Goal: Task Accomplishment & Management: Manage account settings

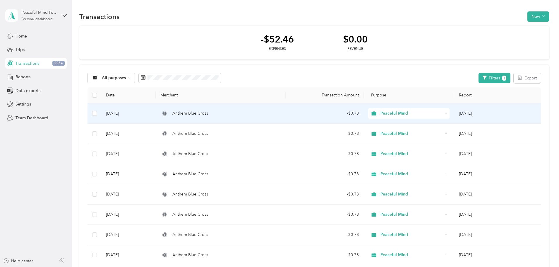
click at [285, 116] on td "Anthem Blue Cross" at bounding box center [221, 113] width 130 height 20
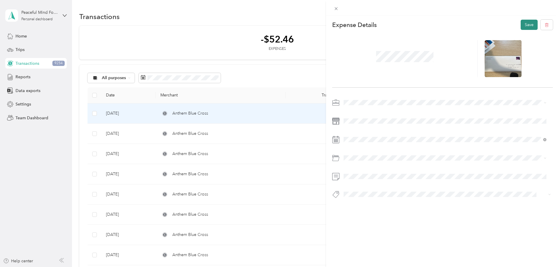
click at [525, 27] on button "Save" at bounding box center [528, 25] width 17 height 10
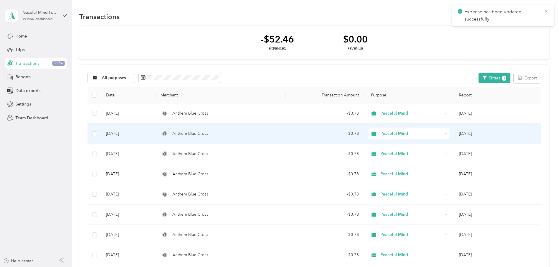
click at [297, 133] on div "- $0.78" at bounding box center [324, 133] width 68 height 6
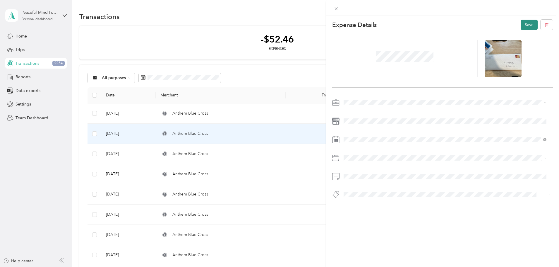
click at [522, 23] on button "Save" at bounding box center [528, 25] width 17 height 10
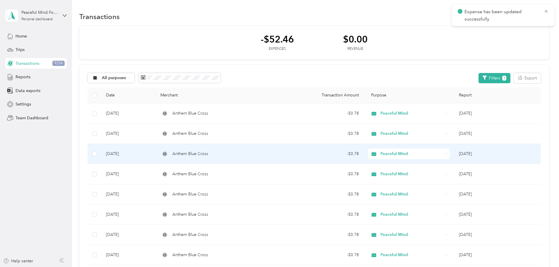
click at [307, 158] on td "- $0.78" at bounding box center [325, 154] width 78 height 20
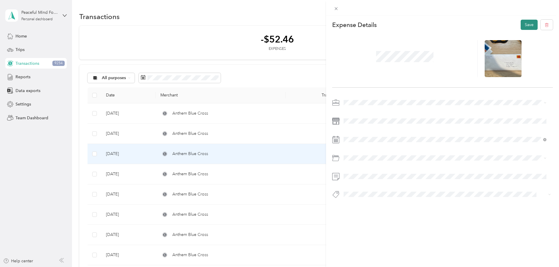
click at [520, 25] on button "Save" at bounding box center [528, 25] width 17 height 10
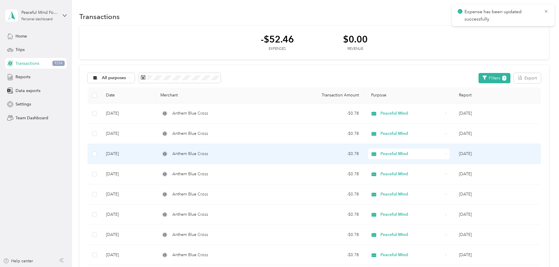
click at [279, 159] on td "Anthem Blue Cross" at bounding box center [221, 154] width 130 height 20
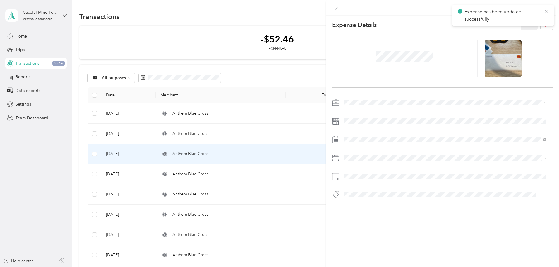
click at [275, 167] on div "This expense cannot be edited because it is either under review, approved, or p…" at bounding box center [279, 133] width 559 height 267
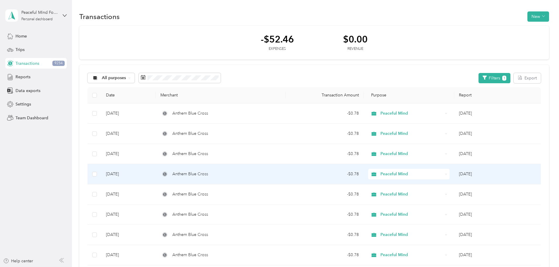
click at [274, 174] on div "Anthem Blue Cross" at bounding box center [220, 174] width 120 height 6
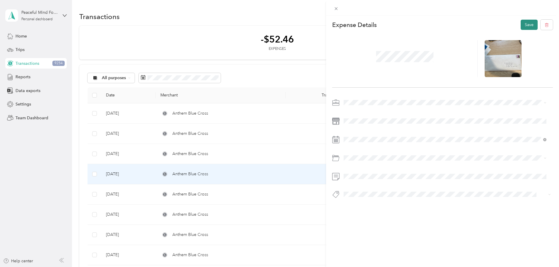
click at [520, 25] on button "Save" at bounding box center [528, 25] width 17 height 10
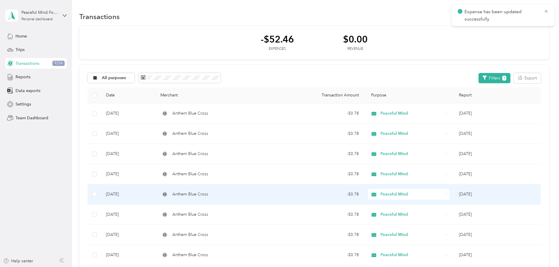
click at [208, 195] on span "Anthem Blue Cross" at bounding box center [190, 194] width 36 height 6
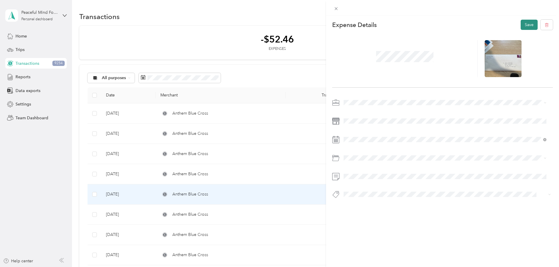
click at [522, 24] on button "Save" at bounding box center [528, 25] width 17 height 10
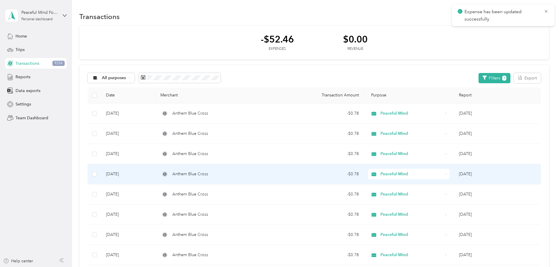
click at [284, 169] on td "Anthem Blue Cross" at bounding box center [221, 174] width 130 height 20
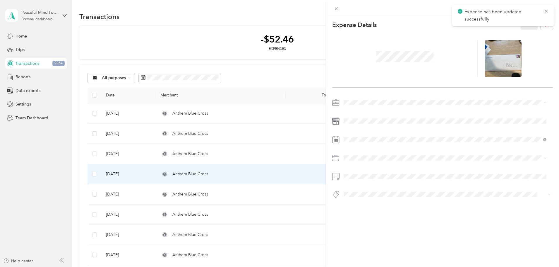
click at [267, 189] on div "This expense cannot be edited because it is either under review, approved, or p…" at bounding box center [279, 133] width 559 height 267
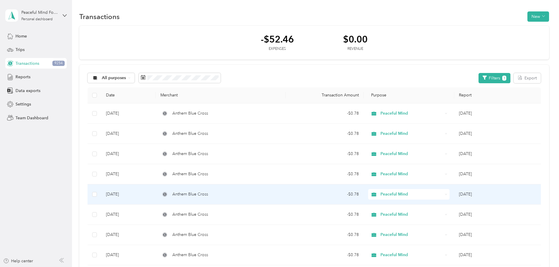
click at [267, 193] on div "Anthem Blue Cross" at bounding box center [220, 194] width 120 height 6
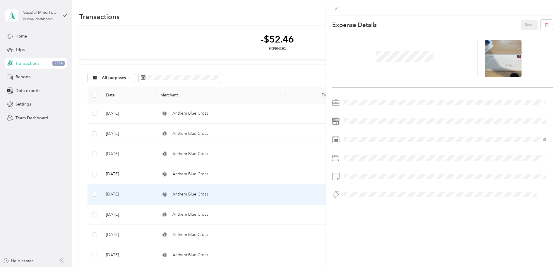
click at [242, 218] on div "This expense cannot be edited because it is either under review, approved, or p…" at bounding box center [279, 133] width 559 height 267
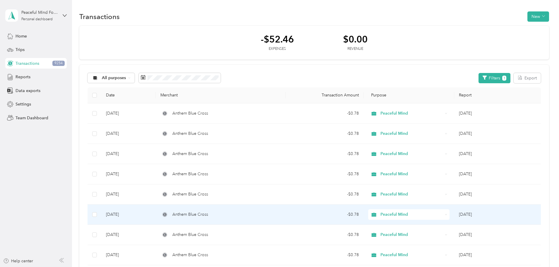
click at [208, 215] on span "Anthem Blue Cross" at bounding box center [190, 214] width 36 height 6
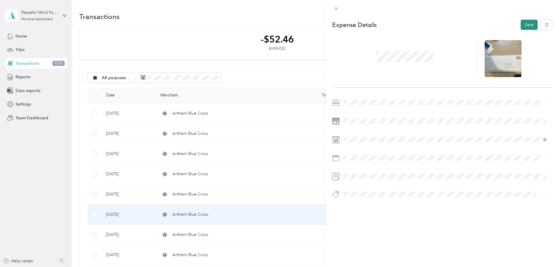
click at [524, 28] on button "Save" at bounding box center [528, 25] width 17 height 10
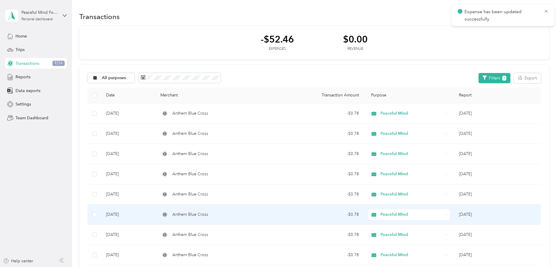
click at [240, 215] on div "Anthem Blue Cross" at bounding box center [220, 214] width 120 height 6
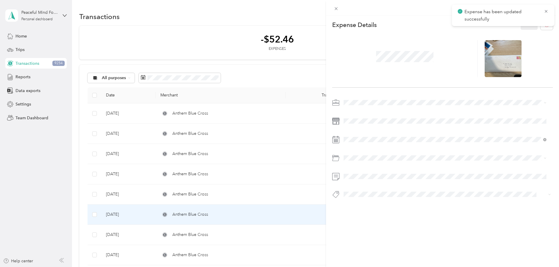
click at [227, 235] on div "This expense cannot be edited because it is either under review, approved, or p…" at bounding box center [279, 133] width 559 height 267
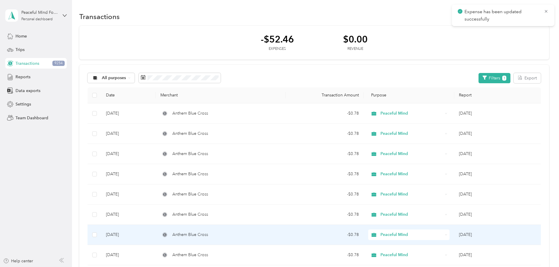
click at [236, 233] on div "Anthem Blue Cross" at bounding box center [220, 234] width 120 height 6
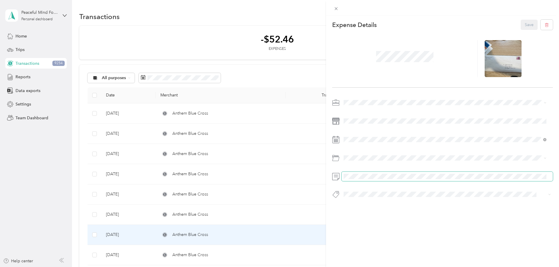
click at [349, 179] on span at bounding box center [446, 175] width 211 height 9
click at [521, 26] on button "Save" at bounding box center [528, 25] width 17 height 10
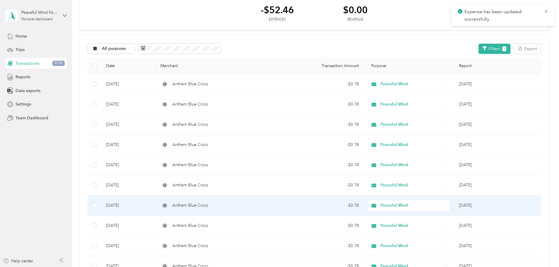
scroll to position [59, 0]
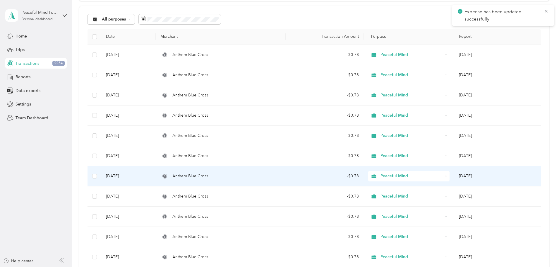
click at [253, 175] on div "Anthem Blue Cross" at bounding box center [220, 176] width 120 height 6
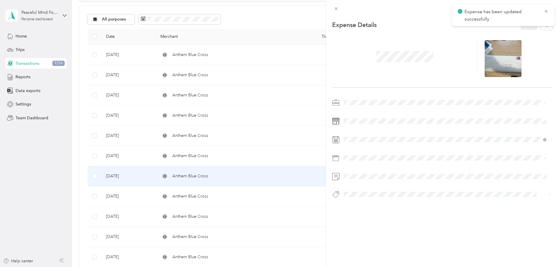
click at [253, 195] on div "This expense cannot be edited because it is either under review, approved, or p…" at bounding box center [279, 133] width 559 height 267
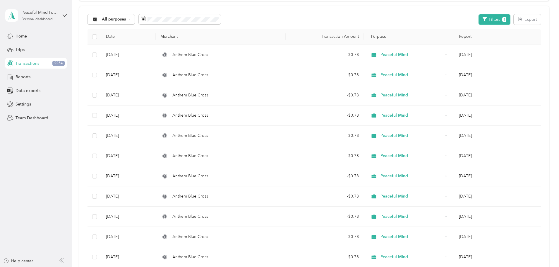
click at [230, 200] on td "Anthem Blue Cross" at bounding box center [221, 196] width 130 height 20
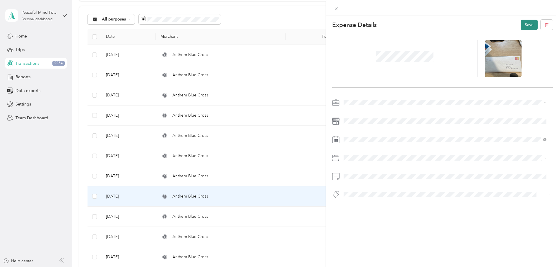
click at [525, 27] on button "Save" at bounding box center [528, 25] width 17 height 10
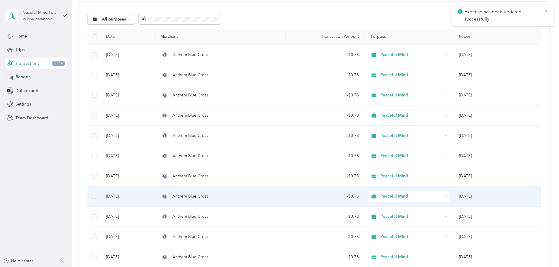
click at [208, 196] on span "Anthem Blue Cross" at bounding box center [190, 196] width 36 height 6
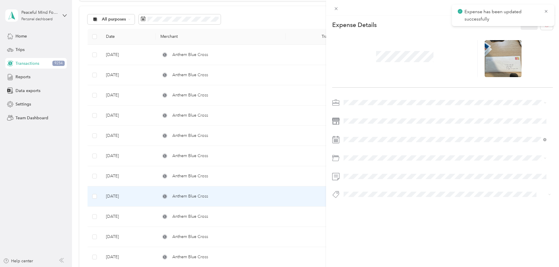
click at [225, 214] on div "This expense cannot be edited because it is either under review, approved, or p…" at bounding box center [279, 133] width 559 height 267
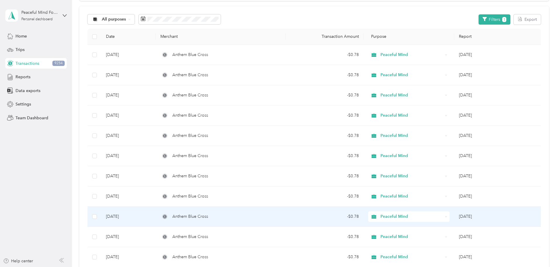
click at [208, 217] on span "Anthem Blue Cross" at bounding box center [190, 216] width 36 height 6
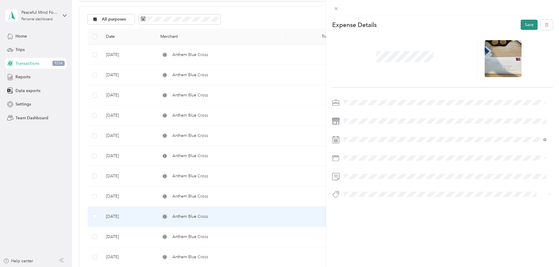
click at [525, 24] on button "Save" at bounding box center [528, 25] width 17 height 10
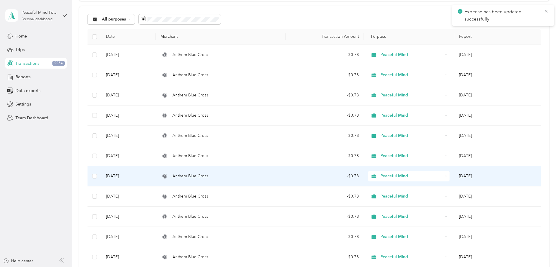
scroll to position [176, 0]
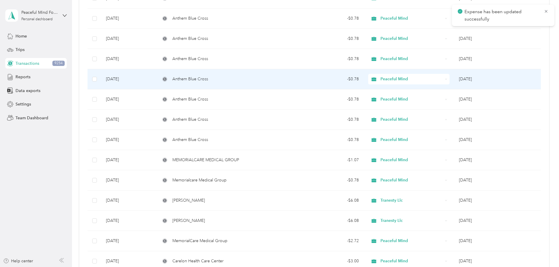
click at [216, 73] on td "Anthem Blue Cross" at bounding box center [221, 79] width 130 height 20
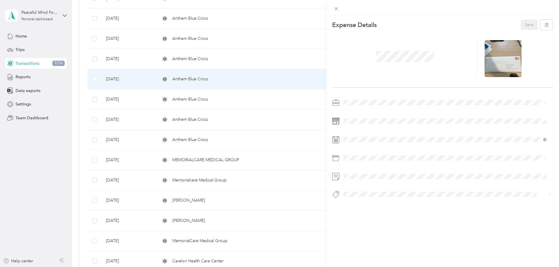
click at [221, 101] on div "This expense cannot be edited because it is either under review, approved, or p…" at bounding box center [279, 133] width 559 height 267
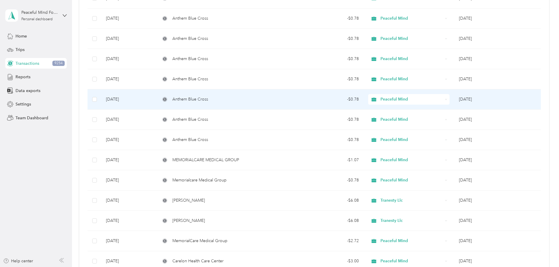
click at [223, 104] on td "Anthem Blue Cross" at bounding box center [221, 99] width 130 height 20
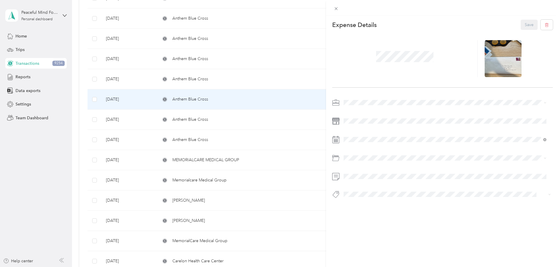
click at [228, 116] on div "This expense cannot be edited because it is either under review, approved, or p…" at bounding box center [279, 133] width 559 height 267
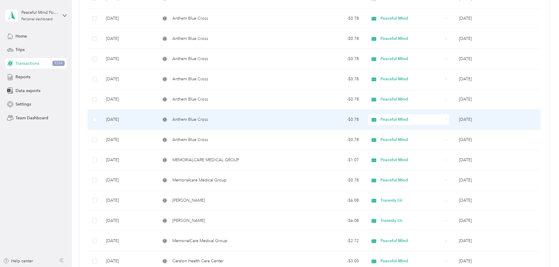
click at [208, 121] on span "Anthem Blue Cross" at bounding box center [190, 119] width 36 height 6
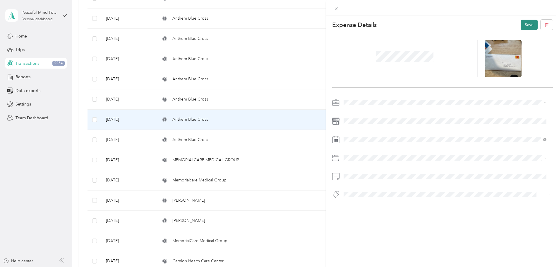
click at [527, 23] on button "Save" at bounding box center [528, 25] width 17 height 10
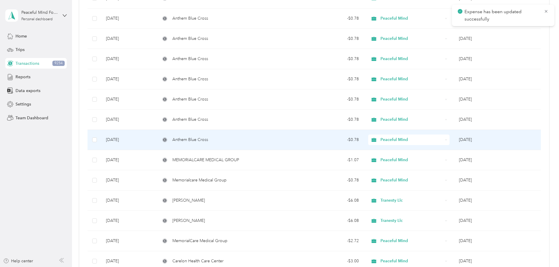
click at [208, 139] on span "Anthem Blue Cross" at bounding box center [190, 139] width 36 height 6
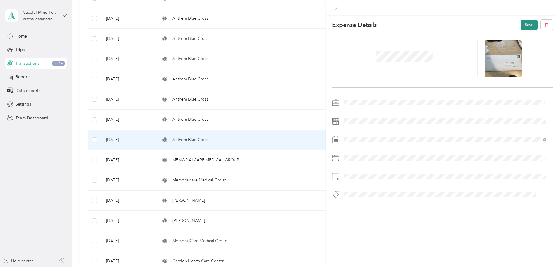
click at [520, 23] on button "Save" at bounding box center [528, 25] width 17 height 10
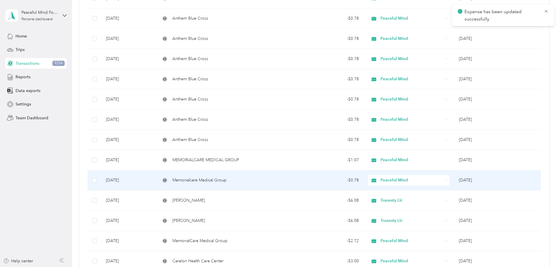
click at [285, 181] on td "Memorialcare Medical Group" at bounding box center [221, 180] width 130 height 20
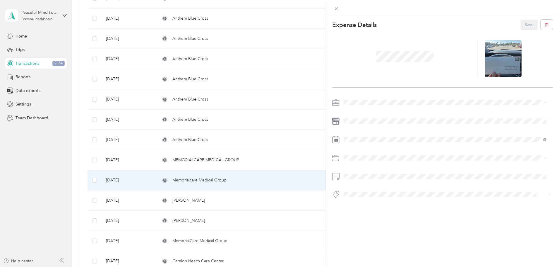
click at [287, 165] on div "This expense cannot be edited because it is either under review, approved, or p…" at bounding box center [279, 133] width 559 height 267
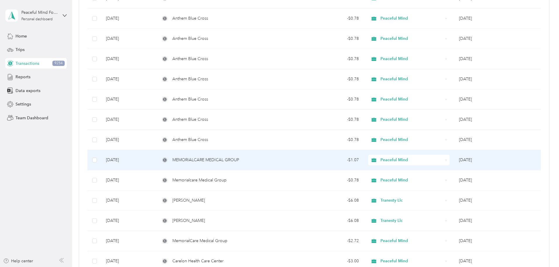
click at [239, 159] on span "MEMORIALCARE MEDICAL GROUP" at bounding box center [205, 160] width 67 height 6
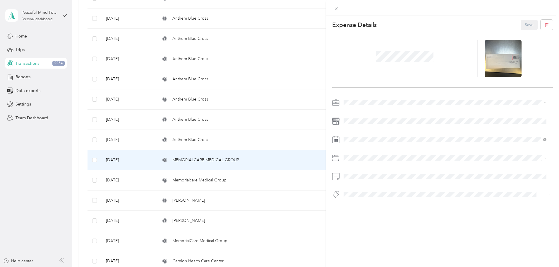
click at [241, 157] on div "This expense cannot be edited because it is either under review, approved, or p…" at bounding box center [279, 133] width 559 height 267
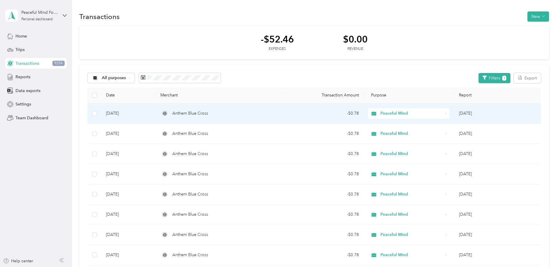
click at [208, 112] on span "Anthem Blue Cross" at bounding box center [190, 113] width 36 height 6
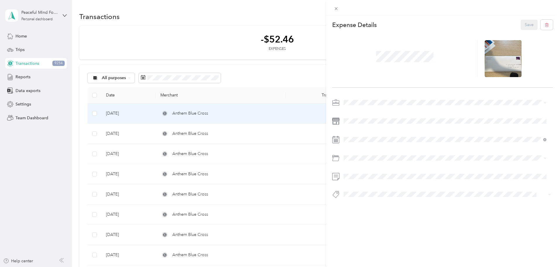
click at [212, 130] on div "This expense cannot be edited because it is either under review, approved, or p…" at bounding box center [279, 133] width 559 height 267
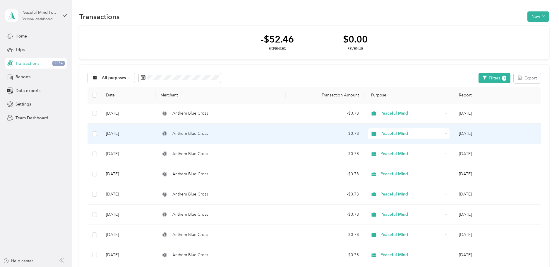
click at [208, 135] on span "Anthem Blue Cross" at bounding box center [190, 133] width 36 height 6
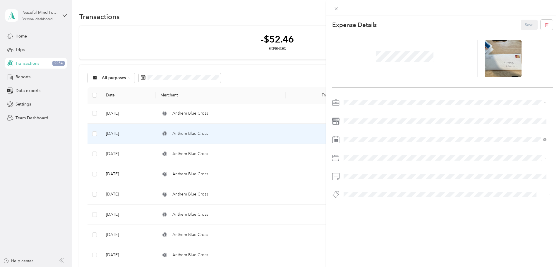
click at [209, 153] on div "This expense cannot be edited because it is either under review, approved, or p…" at bounding box center [279, 133] width 559 height 267
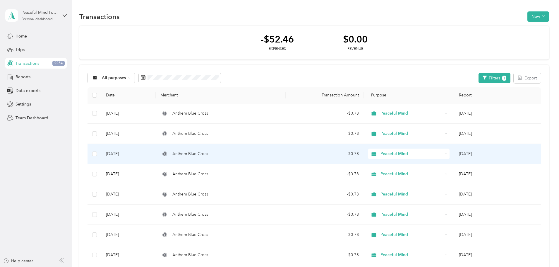
click at [208, 155] on span "Anthem Blue Cross" at bounding box center [190, 153] width 36 height 6
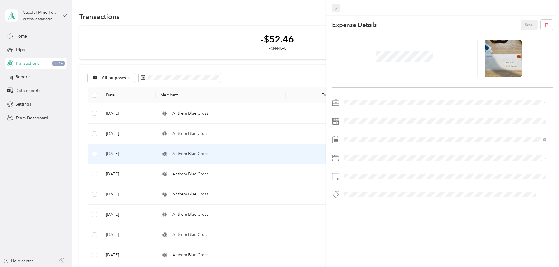
click at [339, 10] on span at bounding box center [336, 8] width 8 height 8
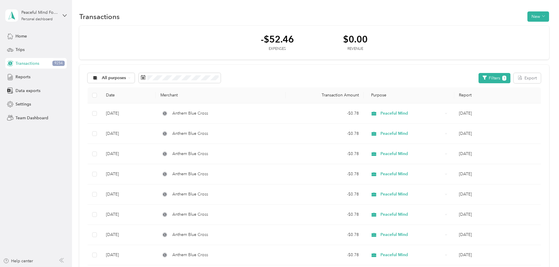
scroll to position [88, 0]
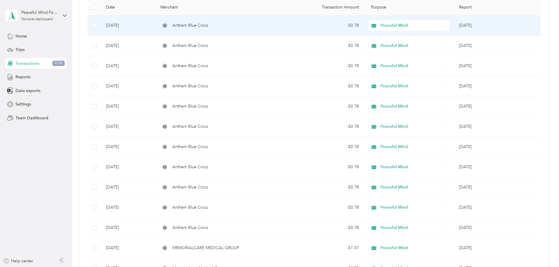
click at [249, 26] on div "Anthem Blue Cross" at bounding box center [220, 25] width 120 height 6
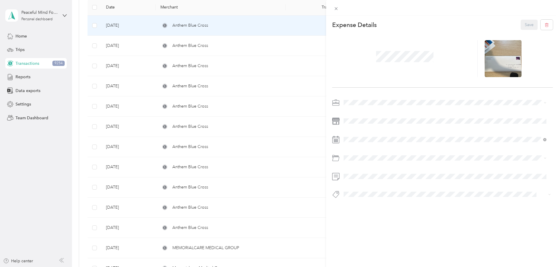
click at [243, 44] on div "This expense cannot be edited because it is either under review, approved, or p…" at bounding box center [279, 133] width 559 height 267
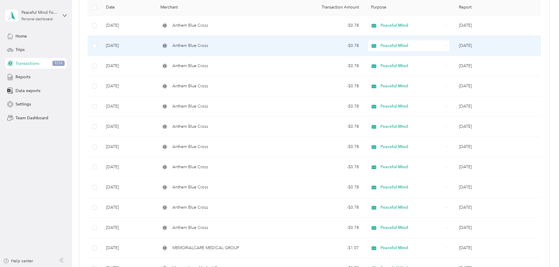
click at [245, 45] on div "Anthem Blue Cross" at bounding box center [220, 45] width 120 height 6
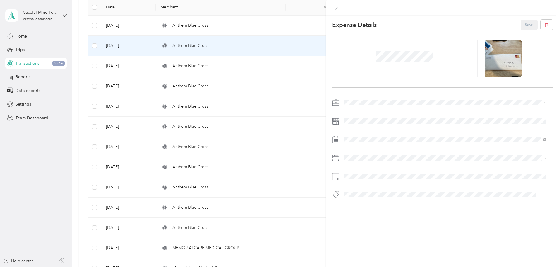
click at [249, 24] on div "This expense cannot be edited because it is either under review, approved, or p…" at bounding box center [279, 133] width 559 height 267
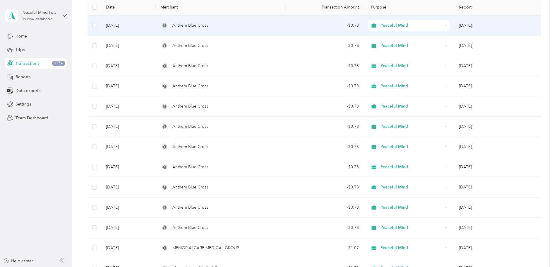
click at [208, 23] on span "Anthem Blue Cross" at bounding box center [190, 25] width 36 height 6
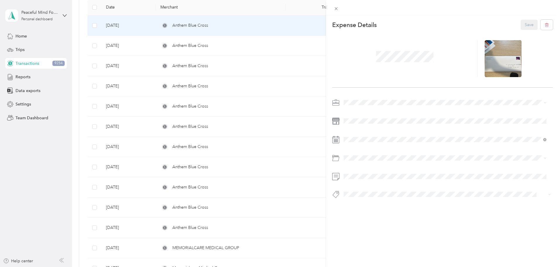
click at [226, 63] on div "This expense cannot be edited because it is either under review, approved, or p…" at bounding box center [279, 133] width 559 height 267
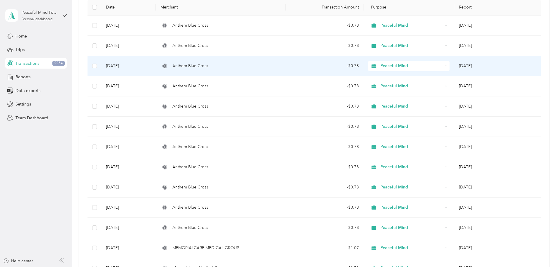
click at [208, 66] on span "Anthem Blue Cross" at bounding box center [190, 66] width 36 height 6
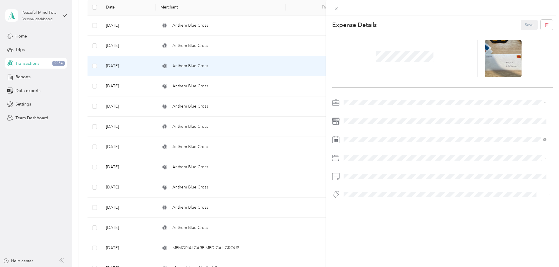
click at [229, 87] on div "This expense cannot be edited because it is either under review, approved, or p…" at bounding box center [279, 133] width 559 height 267
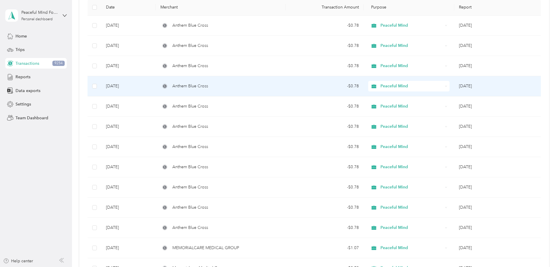
click at [208, 84] on span "Anthem Blue Cross" at bounding box center [190, 86] width 36 height 6
click at [230, 86] on div "This expense cannot be edited because it is either under review, approved, or p…" at bounding box center [354, 133] width 559 height 267
click at [208, 86] on span "Anthem Blue Cross" at bounding box center [190, 86] width 36 height 6
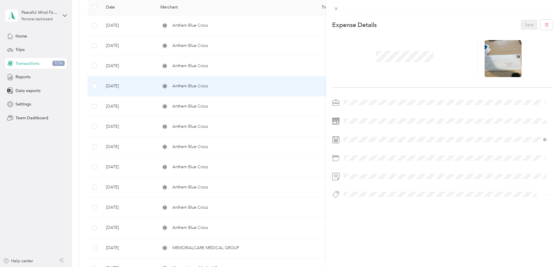
click at [221, 105] on div "This expense cannot be edited because it is either under review, approved, or p…" at bounding box center [279, 133] width 559 height 267
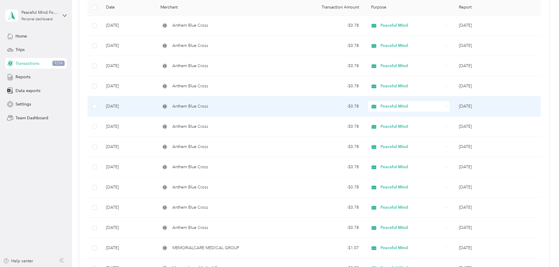
click at [208, 106] on span "Anthem Blue Cross" at bounding box center [190, 106] width 36 height 6
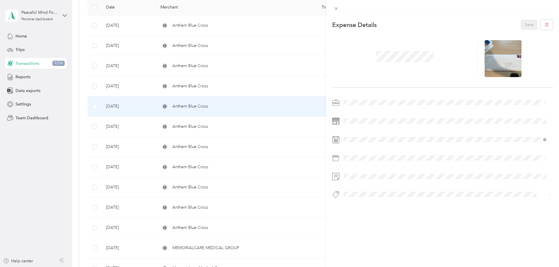
click at [226, 124] on div "This expense cannot be edited because it is either under review, approved, or p…" at bounding box center [279, 133] width 559 height 267
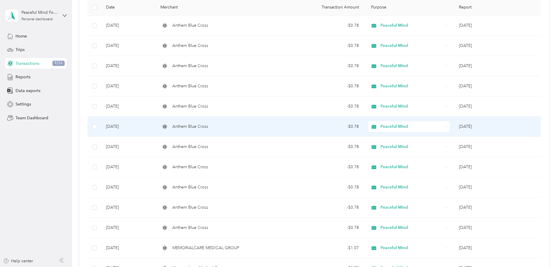
click at [208, 125] on span "Anthem Blue Cross" at bounding box center [190, 126] width 36 height 6
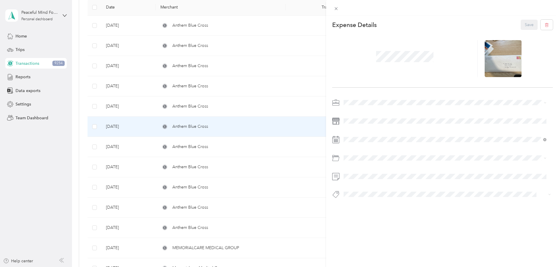
click at [226, 144] on div "This expense cannot be edited because it is either under review, approved, or p…" at bounding box center [279, 133] width 559 height 267
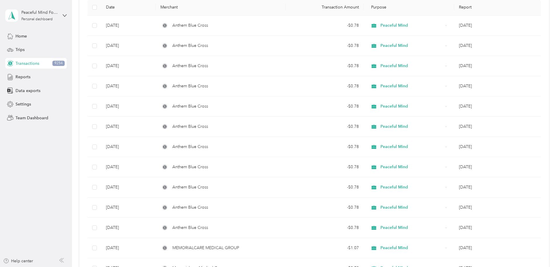
click at [208, 147] on span "Anthem Blue Cross" at bounding box center [190, 146] width 36 height 6
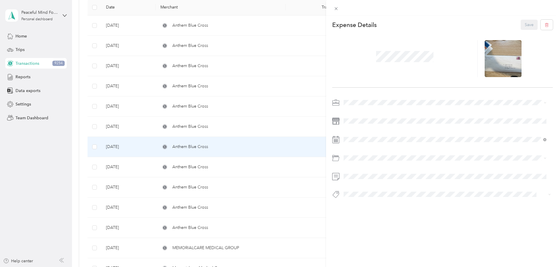
click at [227, 166] on div "This expense cannot be edited because it is either under review, approved, or p…" at bounding box center [279, 133] width 559 height 267
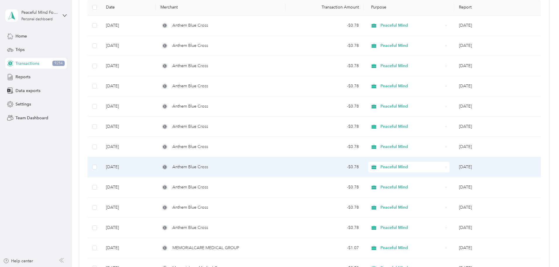
click at [208, 168] on span "Anthem Blue Cross" at bounding box center [190, 167] width 36 height 6
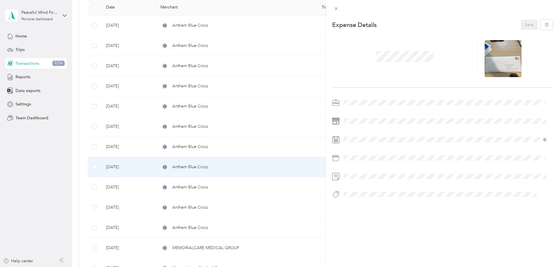
click at [228, 168] on div "This expense cannot be edited because it is either under review, approved, or p…" at bounding box center [279, 133] width 559 height 267
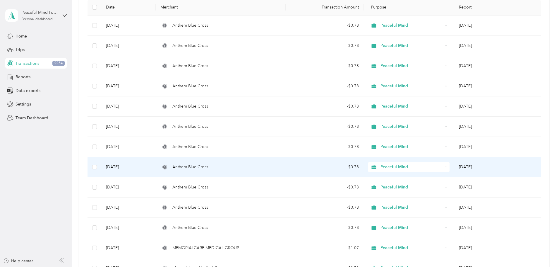
click at [208, 168] on span "Anthem Blue Cross" at bounding box center [190, 167] width 36 height 6
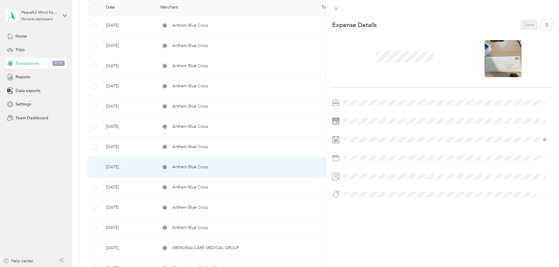
click at [231, 187] on div "This expense cannot be edited because it is either under review, approved, or p…" at bounding box center [279, 133] width 559 height 267
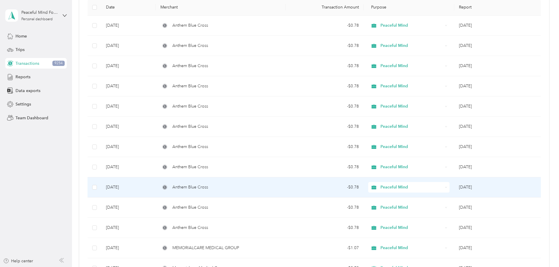
click at [208, 188] on span "Anthem Blue Cross" at bounding box center [190, 187] width 36 height 6
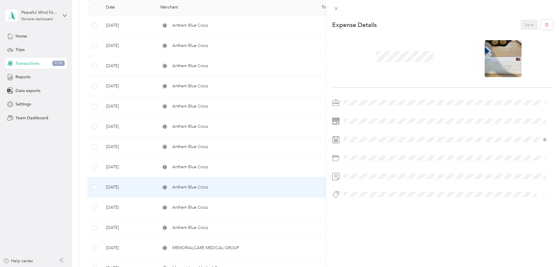
click at [226, 165] on div "This expense cannot be edited because it is either under review, approved, or p…" at bounding box center [279, 133] width 559 height 267
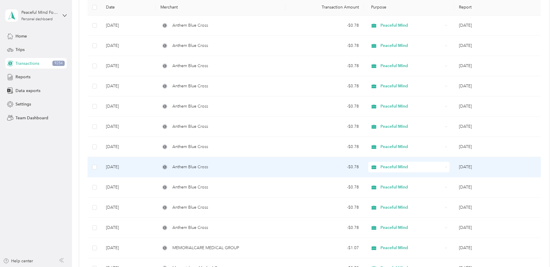
click at [208, 165] on span "Anthem Blue Cross" at bounding box center [190, 167] width 36 height 6
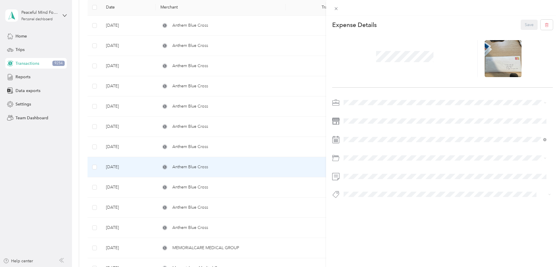
click at [227, 183] on div "This expense cannot be edited because it is either under review, approved, or p…" at bounding box center [279, 133] width 559 height 267
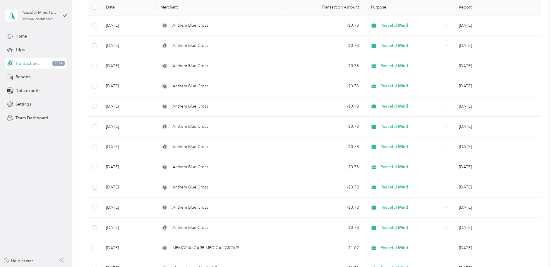
click at [208, 187] on span "Anthem Blue Cross" at bounding box center [190, 187] width 36 height 6
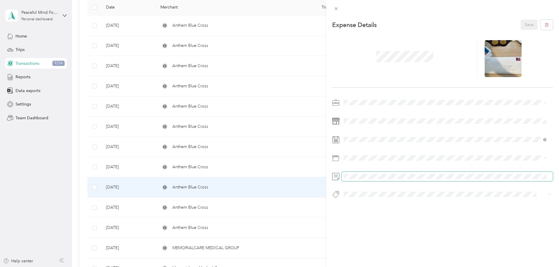
click at [305, 177] on div "This expense cannot be edited because it is either under review, approved, or p…" at bounding box center [279, 133] width 559 height 267
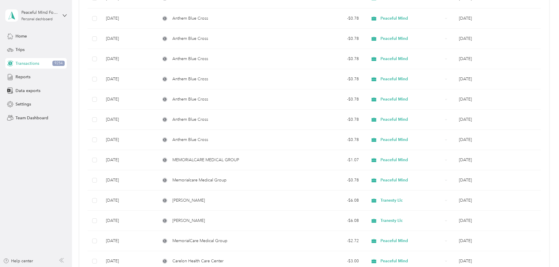
scroll to position [205, 0]
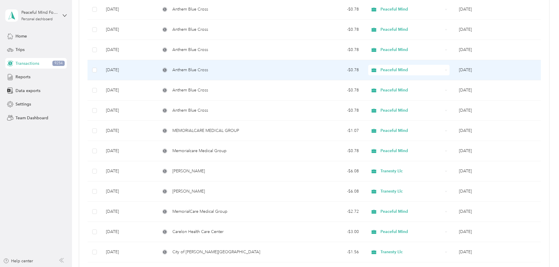
click at [208, 67] on span "Anthem Blue Cross" at bounding box center [190, 70] width 36 height 6
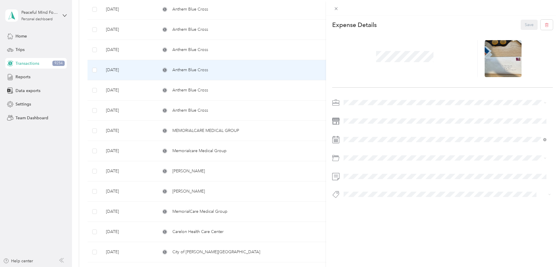
click at [226, 51] on div "This expense cannot be edited because it is either under review, approved, or p…" at bounding box center [279, 133] width 559 height 267
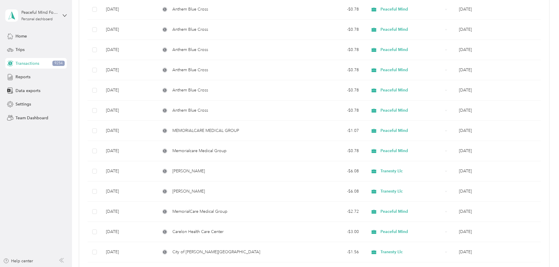
click at [208, 50] on span "Anthem Blue Cross" at bounding box center [190, 50] width 36 height 6
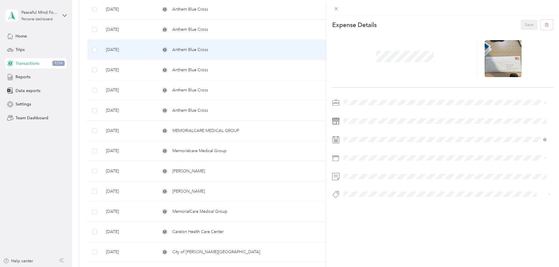
click at [225, 73] on div "This expense cannot be edited because it is either under review, approved, or p…" at bounding box center [279, 133] width 559 height 267
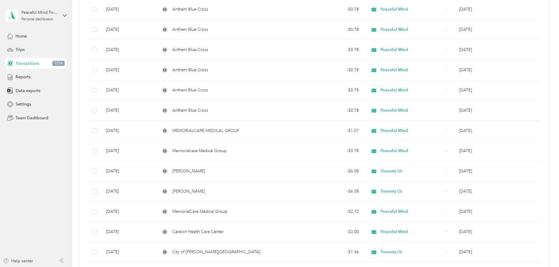
click at [208, 68] on span "Anthem Blue Cross" at bounding box center [190, 70] width 36 height 6
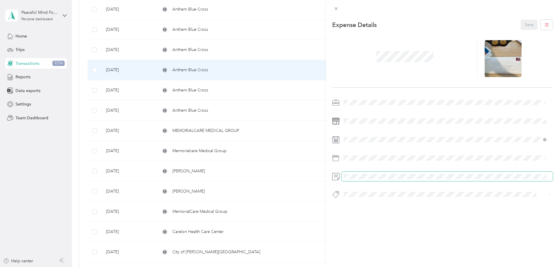
click at [336, 174] on div at bounding box center [442, 175] width 221 height 9
click at [523, 23] on button "Save" at bounding box center [528, 25] width 17 height 10
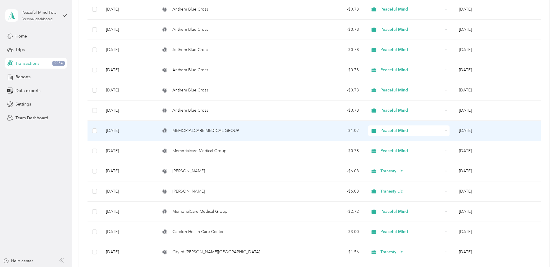
click at [285, 130] on td "MEMORIALCARE MEDICAL GROUP" at bounding box center [221, 131] width 130 height 20
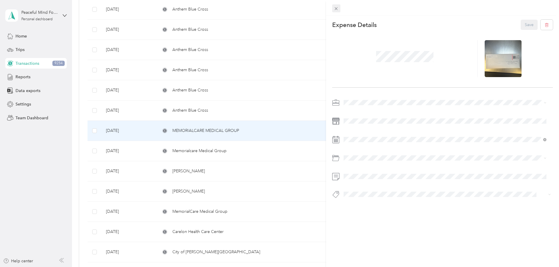
click at [334, 8] on icon at bounding box center [336, 8] width 5 height 5
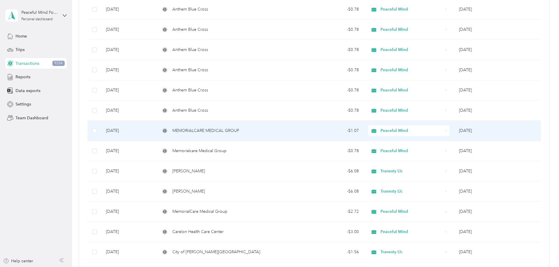
scroll to position [234, 0]
